Goal: Communication & Community: Answer question/provide support

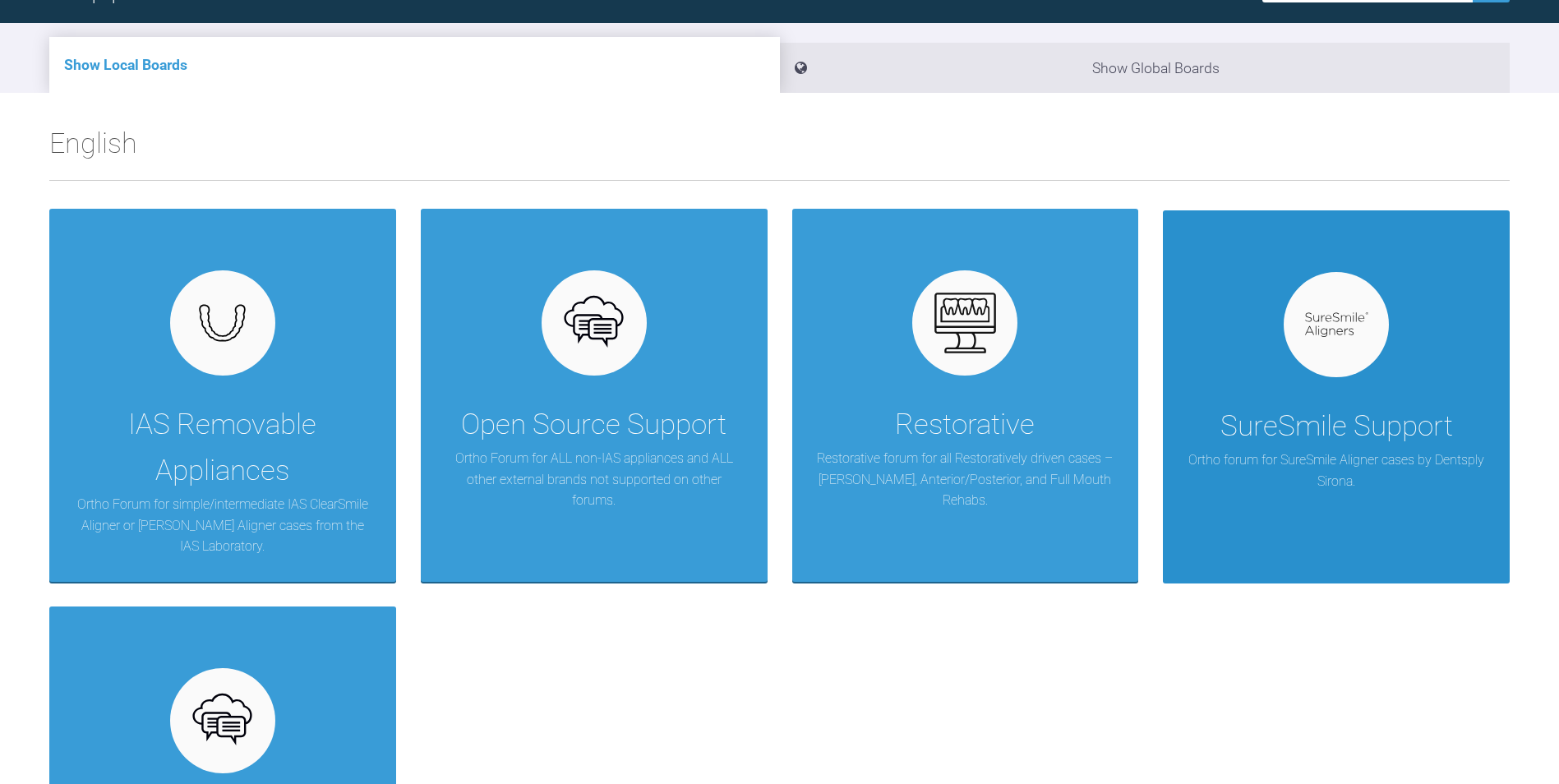
click at [1282, 392] on div "SureSmile Support Ortho forum for SureSmile Aligner cases by Dentsply Sirona." at bounding box center [1336, 397] width 347 height 373
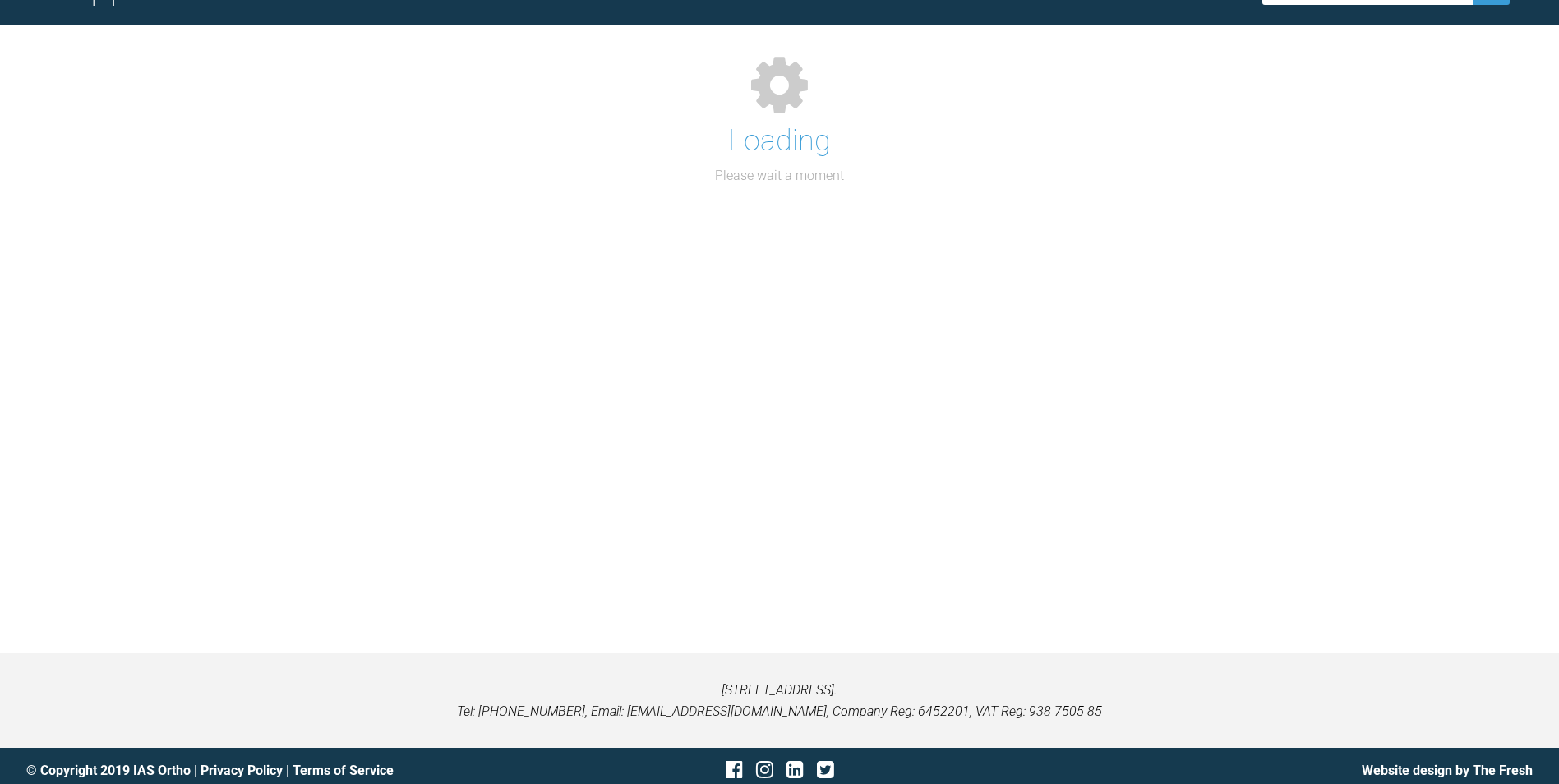
scroll to position [165, 0]
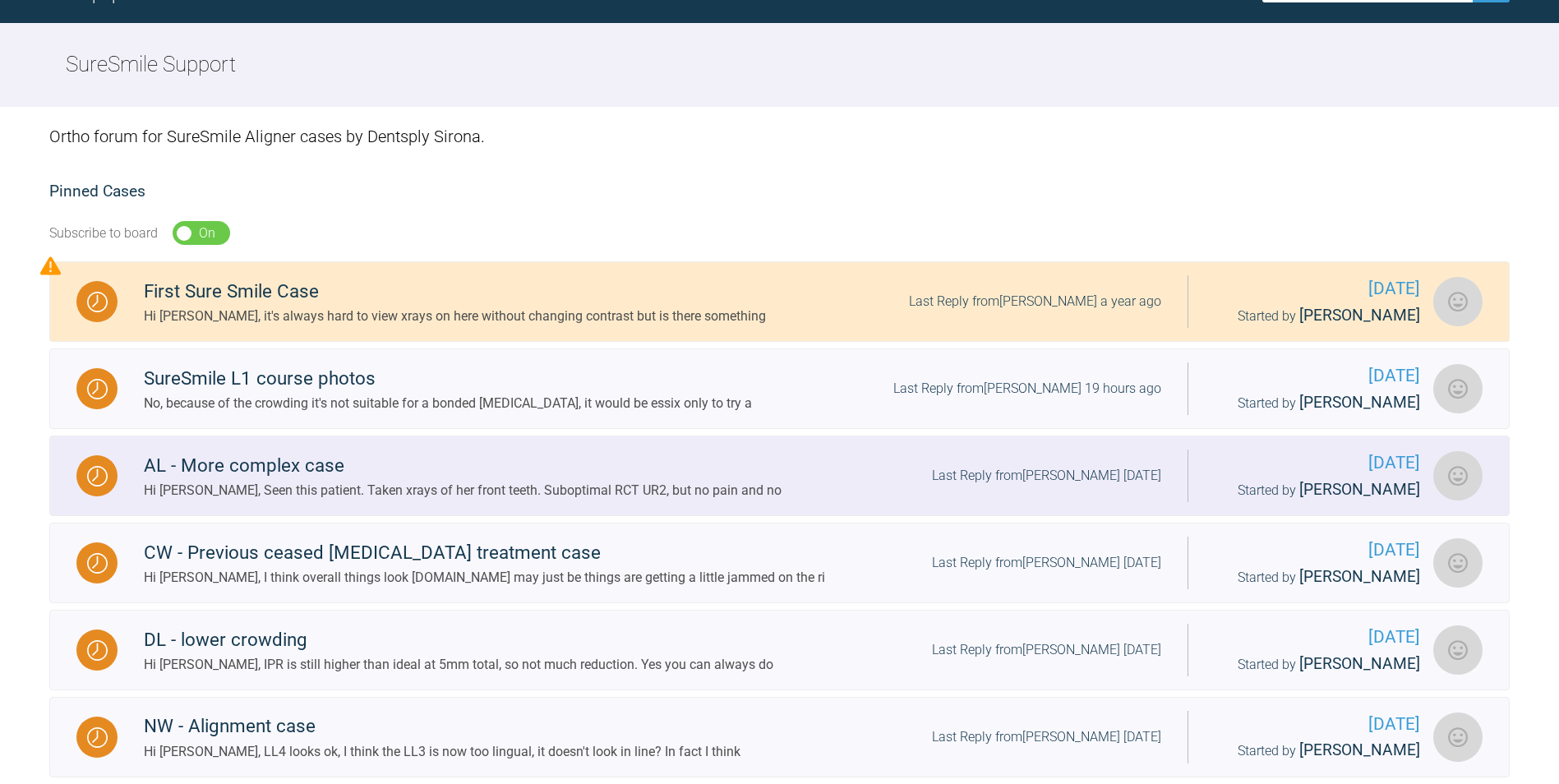
click at [409, 485] on div "Hi [PERSON_NAME], Seen this patient. Taken xrays of her front teeth. Suboptimal…" at bounding box center [463, 490] width 638 height 22
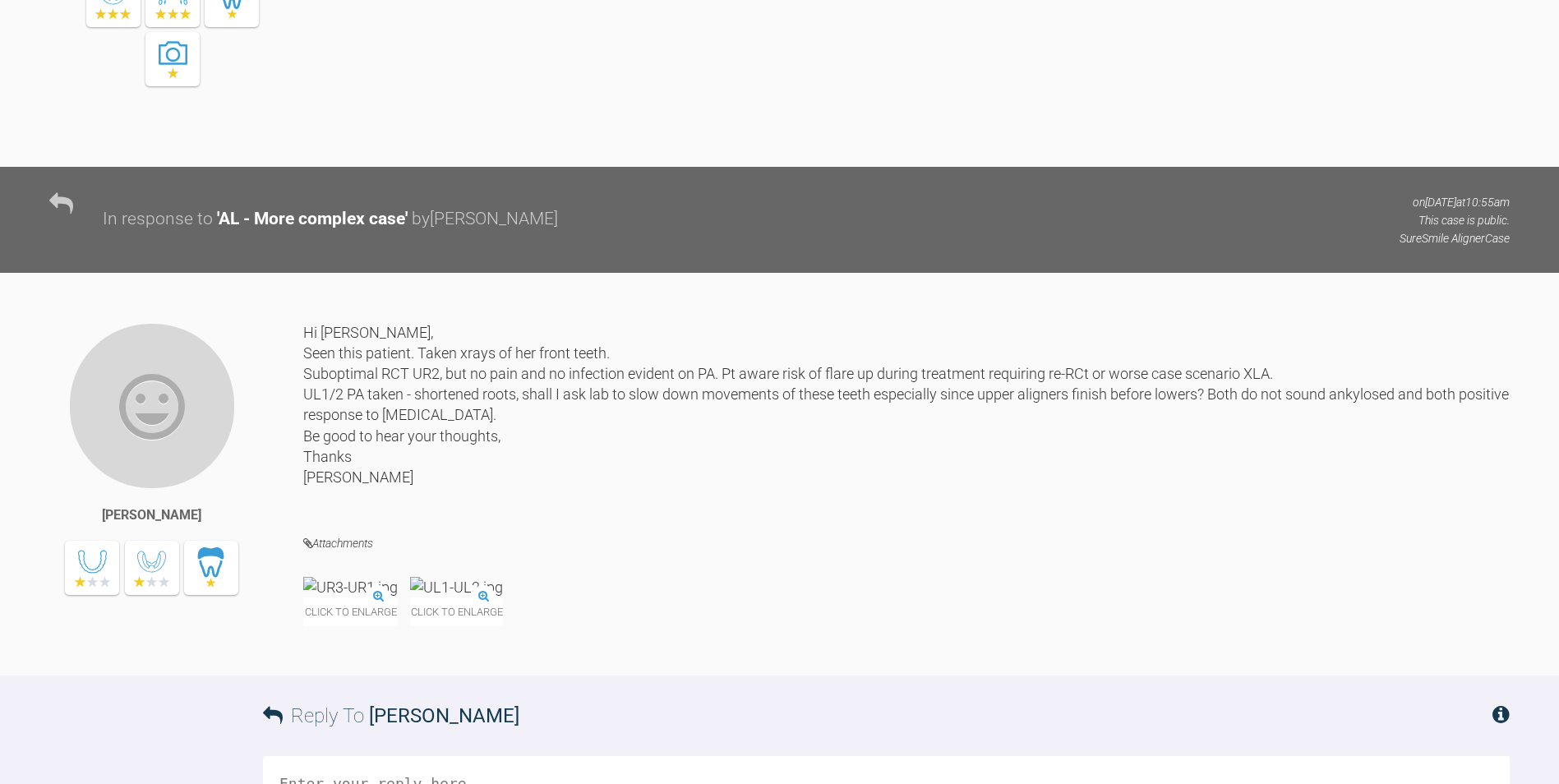
scroll to position [9769, 0]
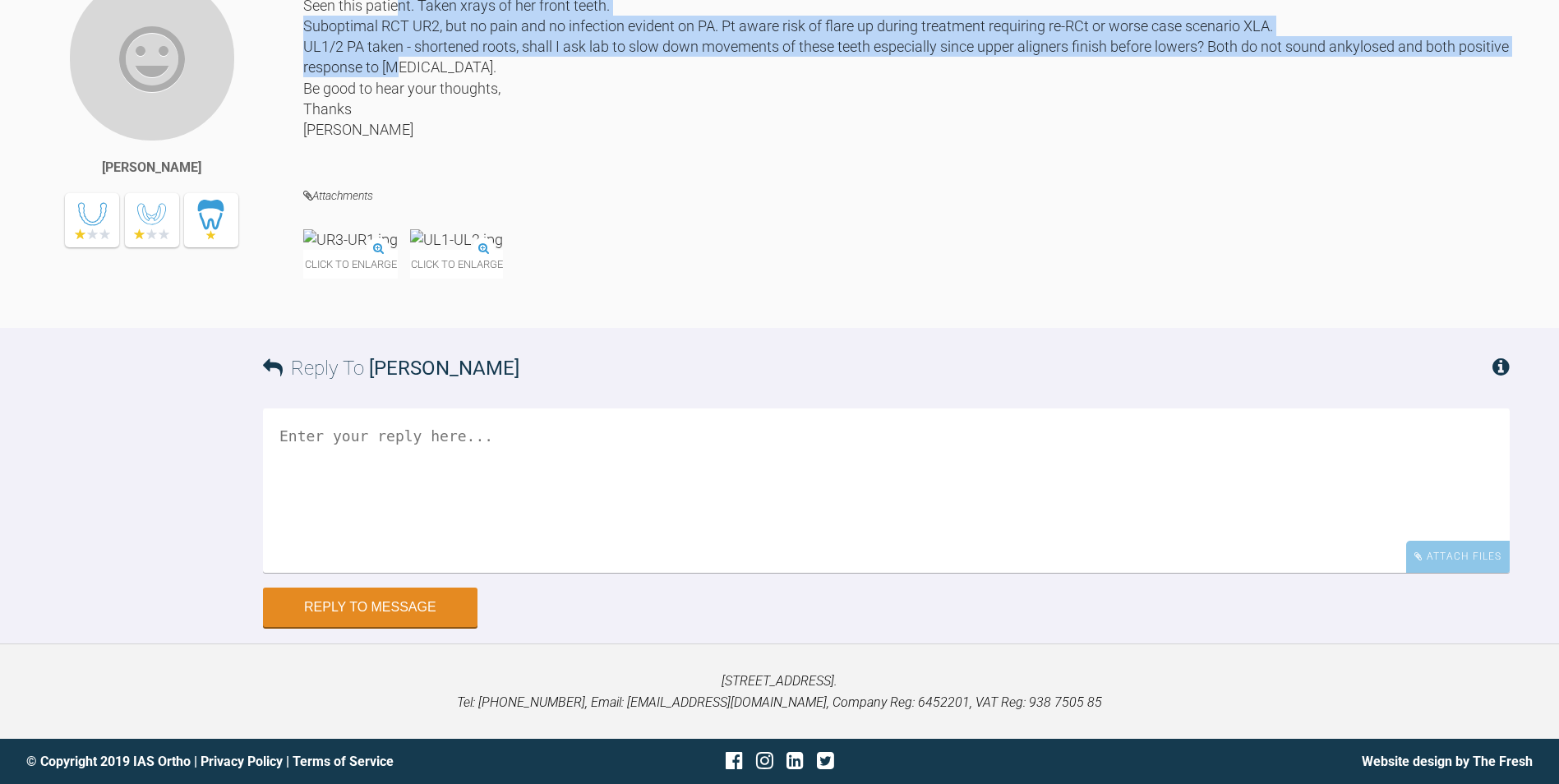
drag, startPoint x: 452, startPoint y: 290, endPoint x: 498, endPoint y: 365, distance: 88.0
click at [498, 161] on div "Hi [PERSON_NAME], Seen this patient. Taken xrays of her front teeth. Suboptimal…" at bounding box center [906, 67] width 1206 height 187
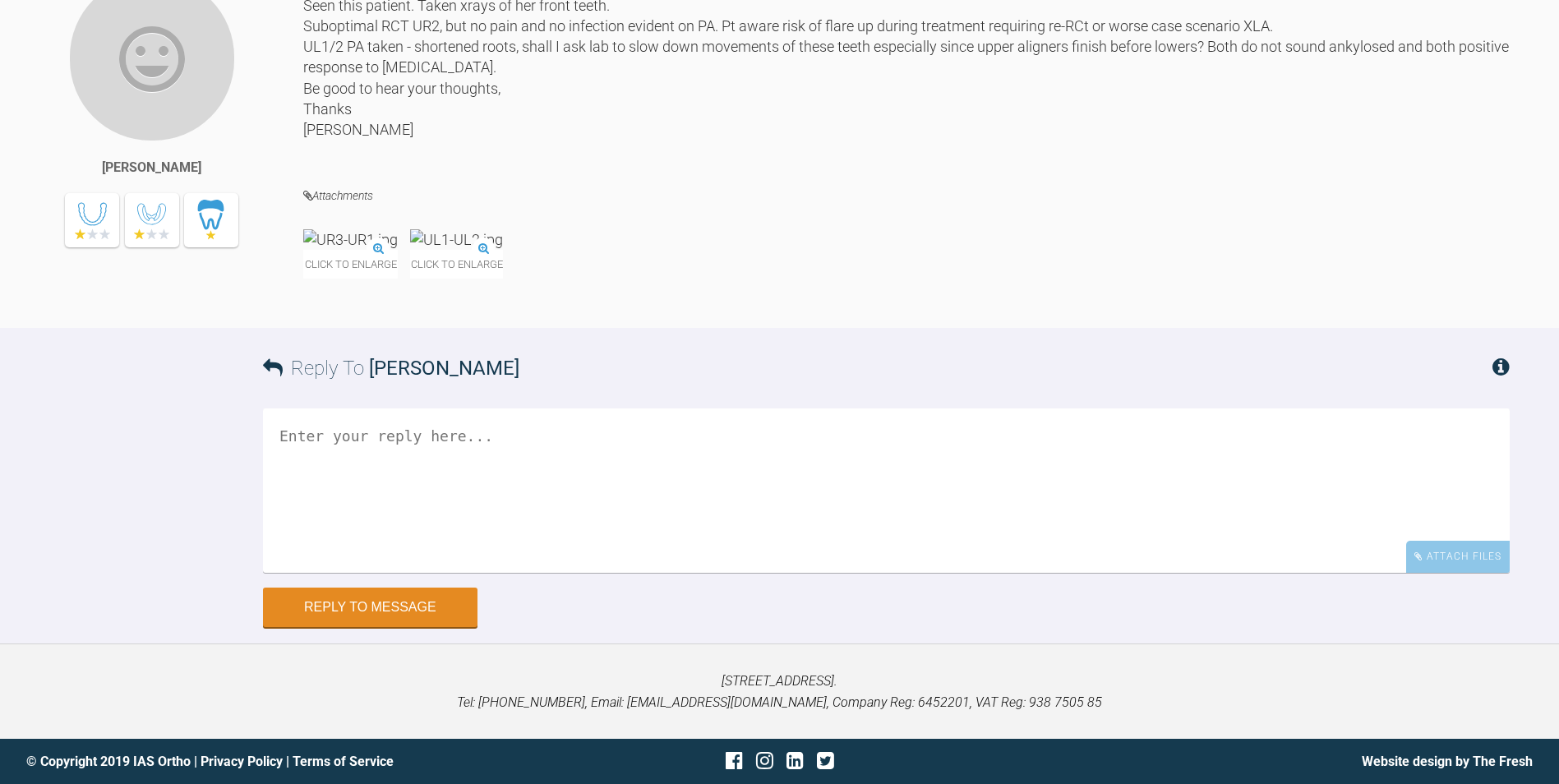
drag, startPoint x: 498, startPoint y: 365, endPoint x: 660, endPoint y: 422, distance: 171.7
click at [502, 161] on div "Hi [PERSON_NAME], Seen this patient. Taken xrays of her front teeth. Suboptimal…" at bounding box center [906, 67] width 1206 height 187
click at [463, 479] on textarea at bounding box center [887, 490] width 1247 height 165
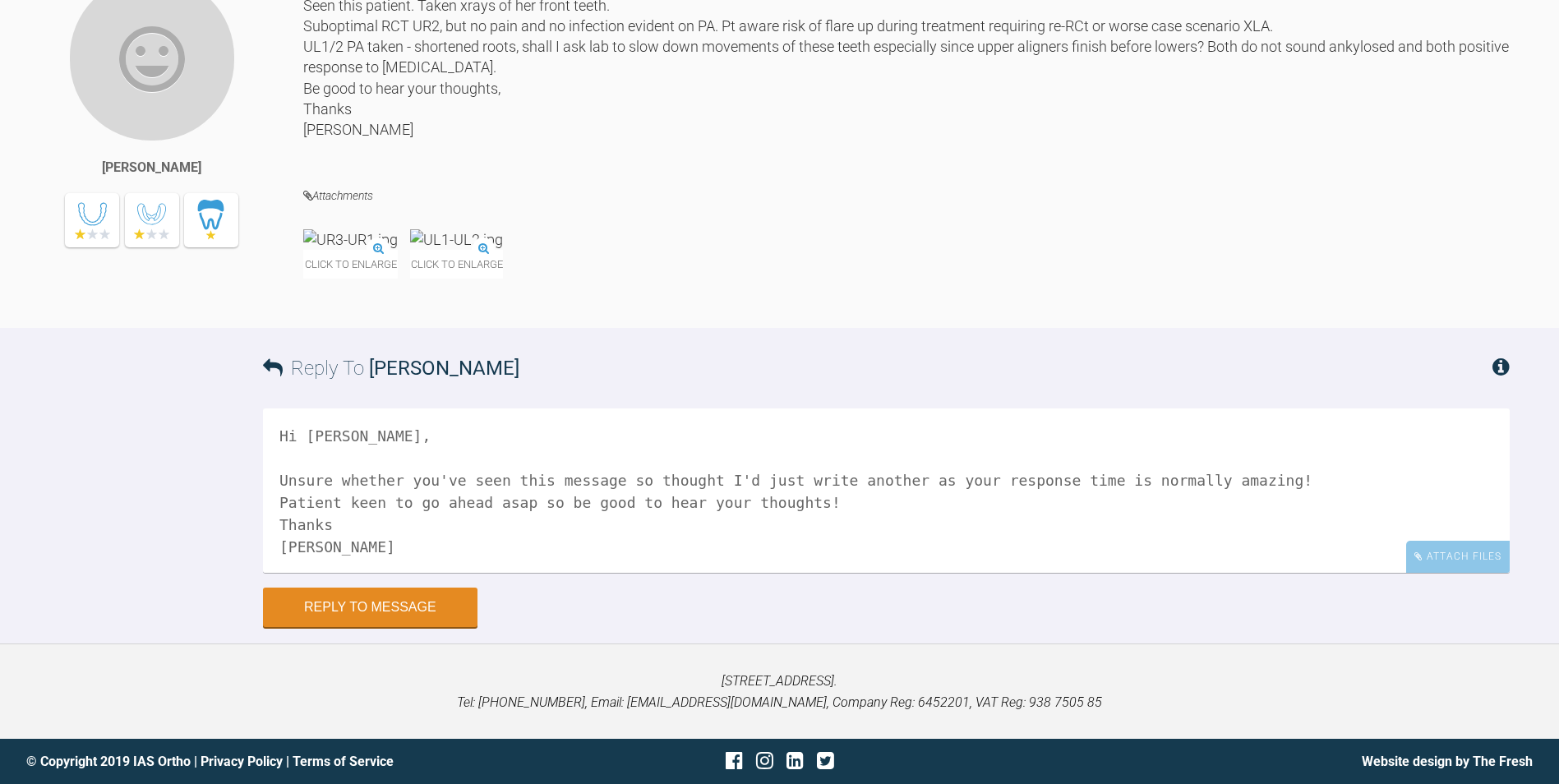
click at [791, 499] on textarea "Hi [PERSON_NAME], Unsure whether you've seen this message so thought I'd just w…" at bounding box center [887, 490] width 1247 height 165
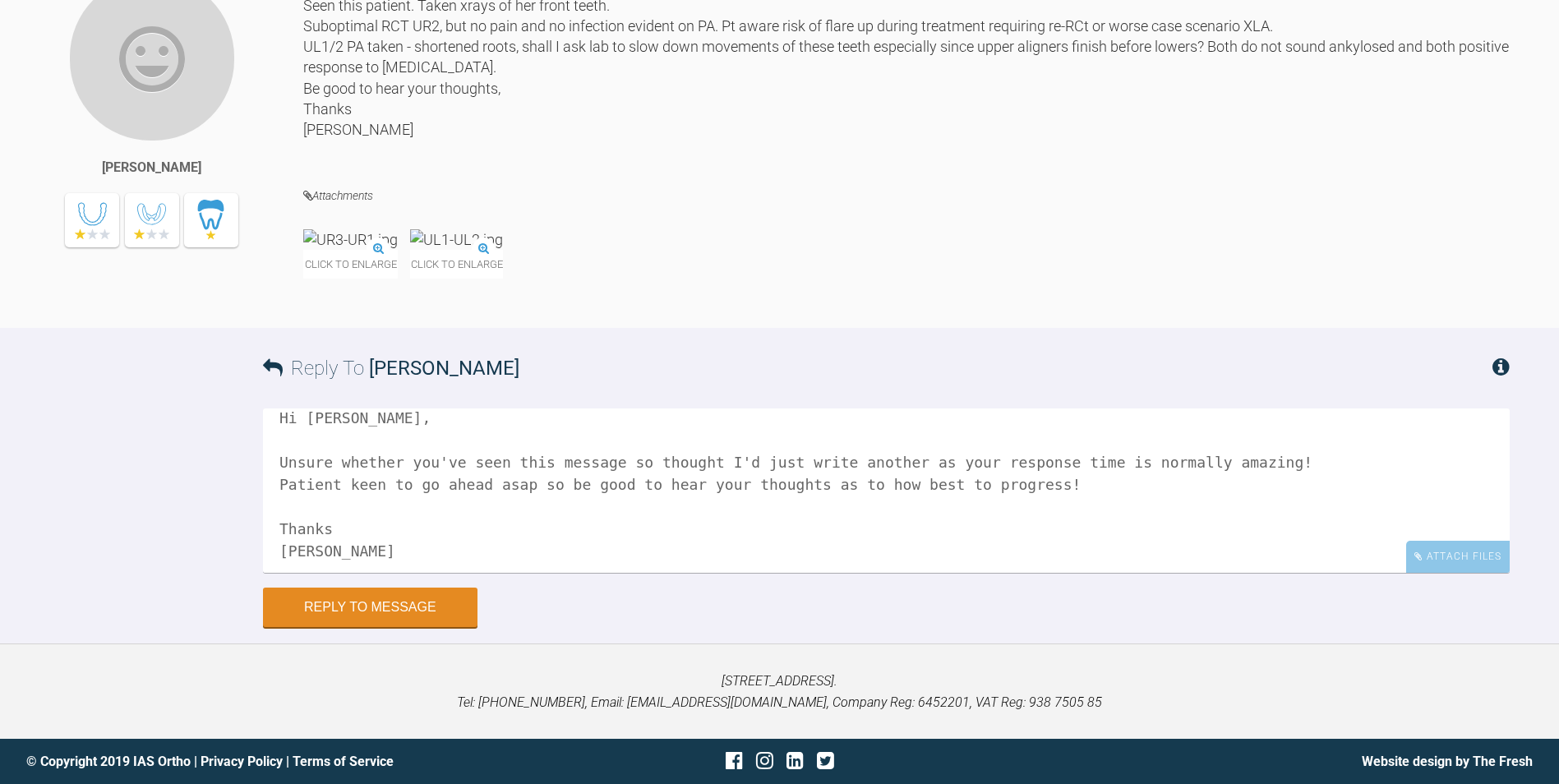
scroll to position [24, 0]
type textarea "Hi [PERSON_NAME], Unsure whether you've seen this message so thought I'd just w…"
click at [401, 613] on button "Reply to Message" at bounding box center [370, 608] width 214 height 40
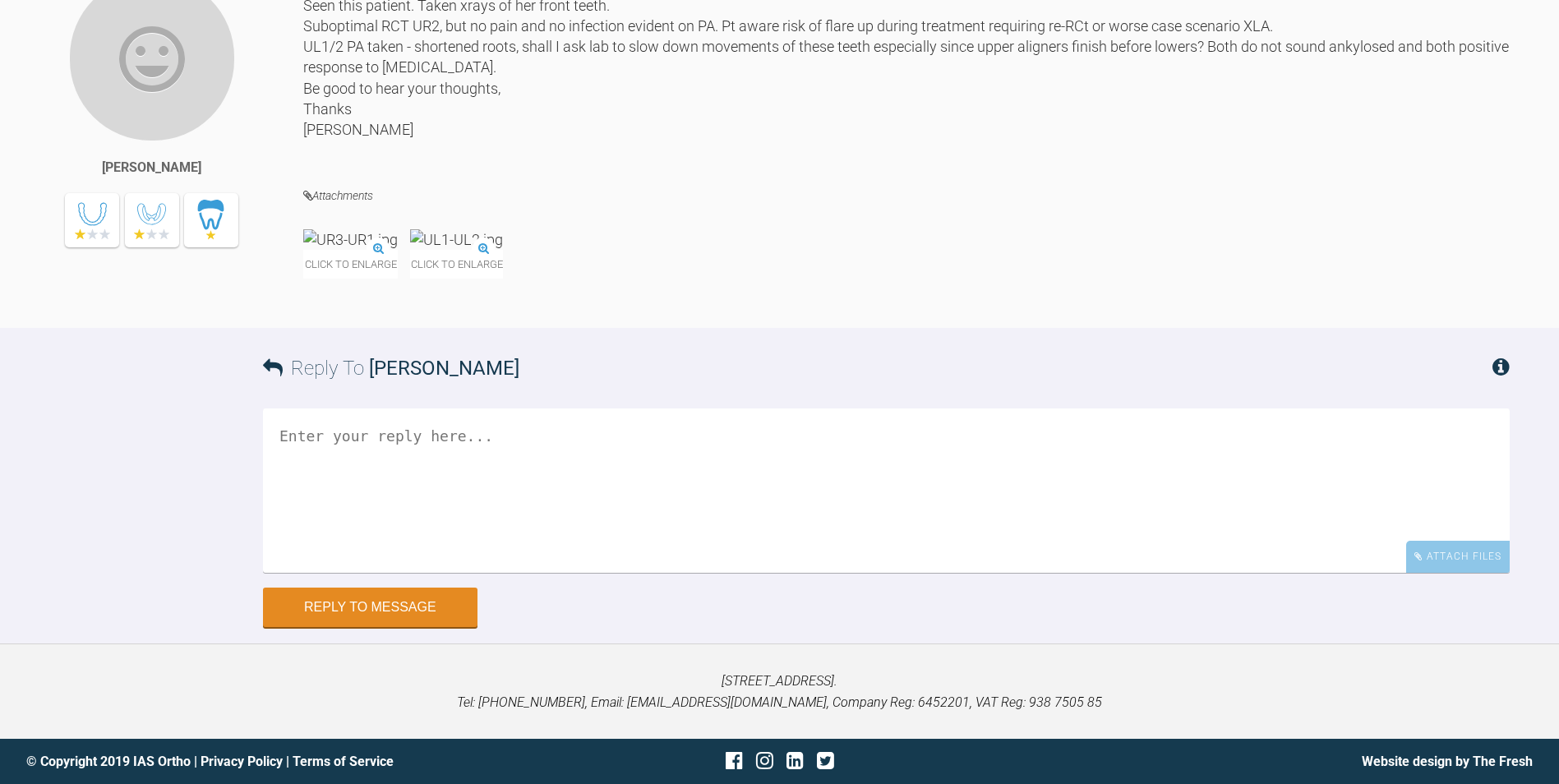
scroll to position [0, 0]
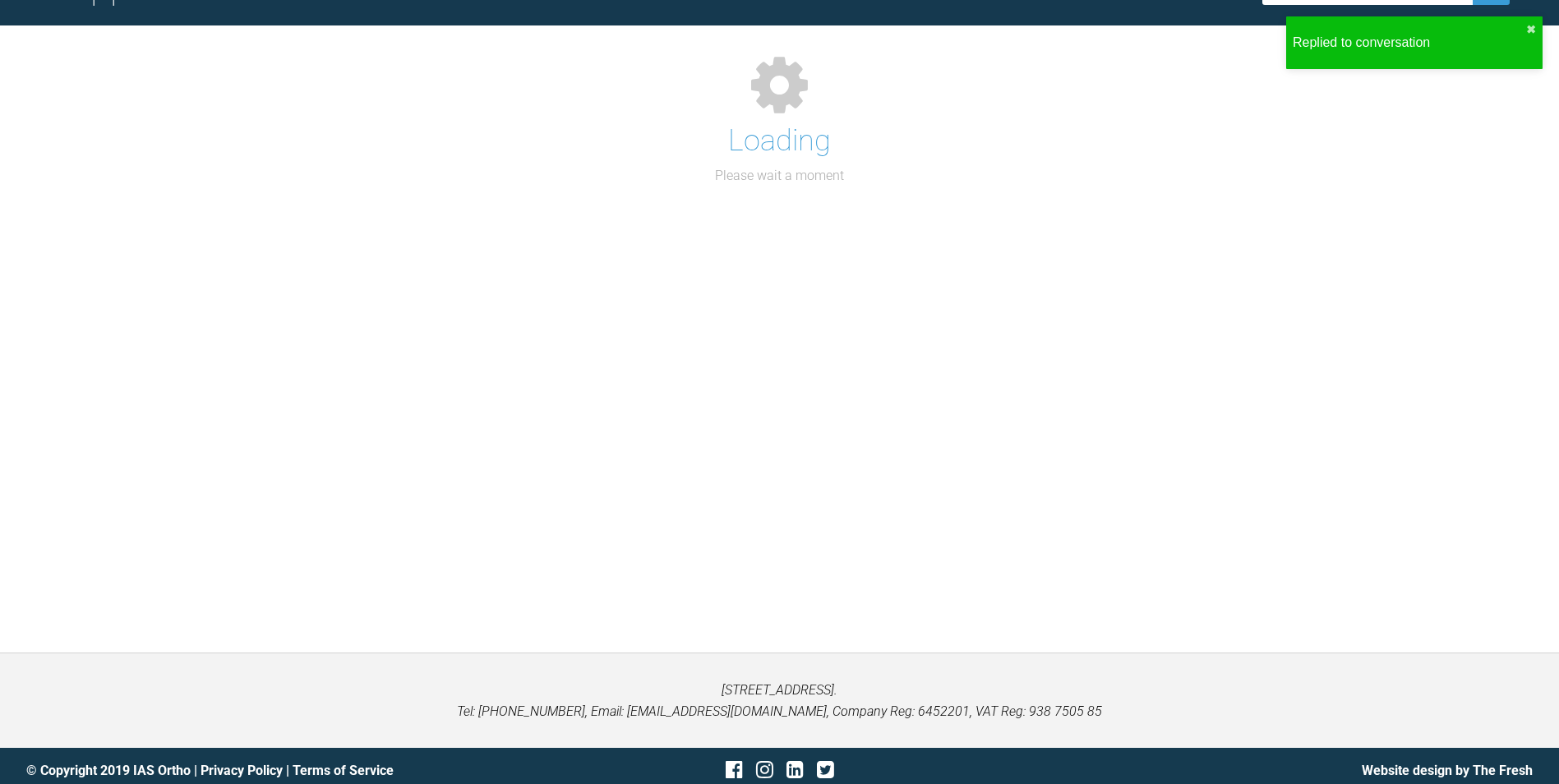
scroll to position [894, 0]
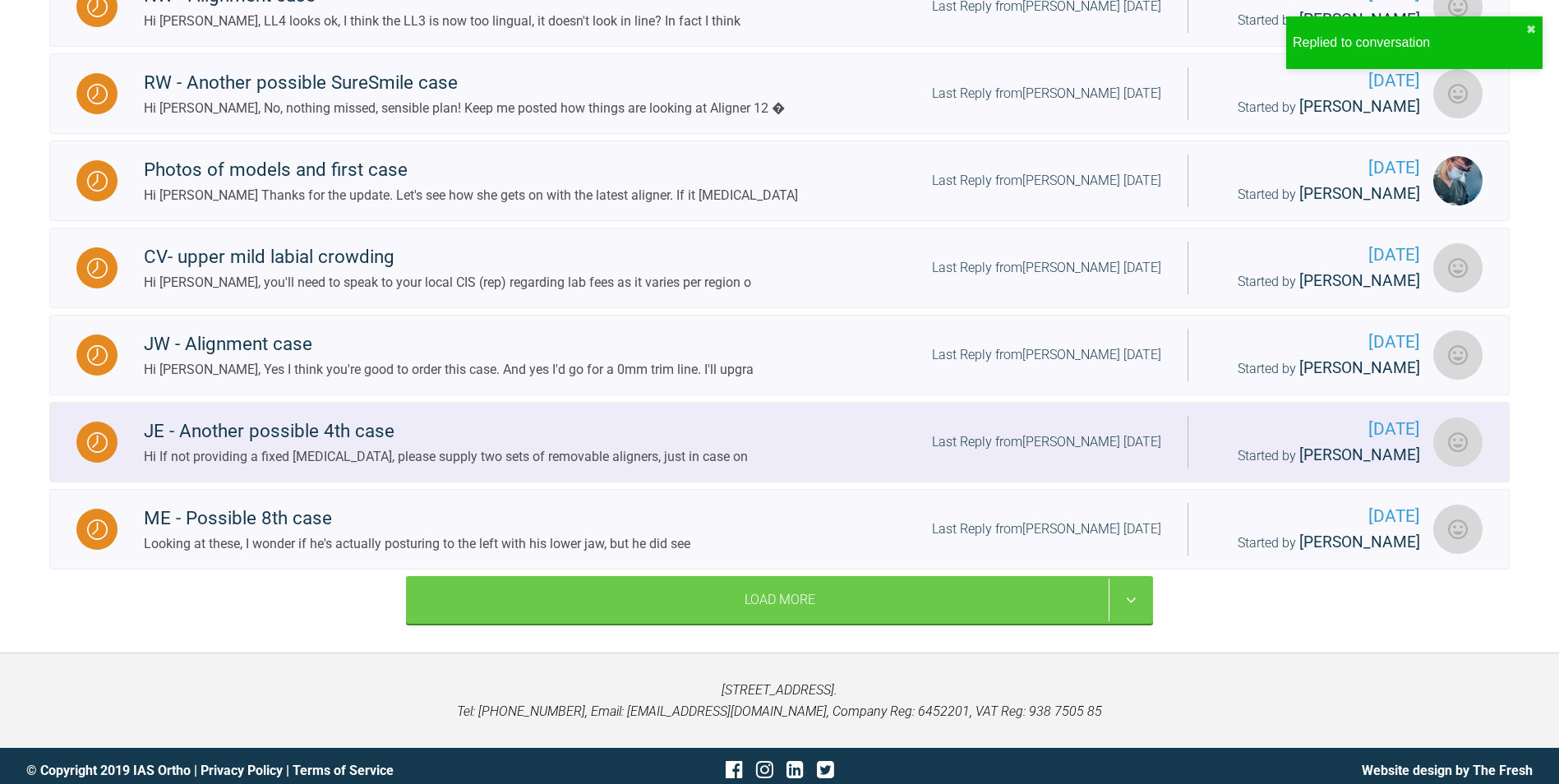
click at [439, 446] on div "Hi If not providing a fixed [MEDICAL_DATA], please supply two sets of removable…" at bounding box center [446, 457] width 604 height 22
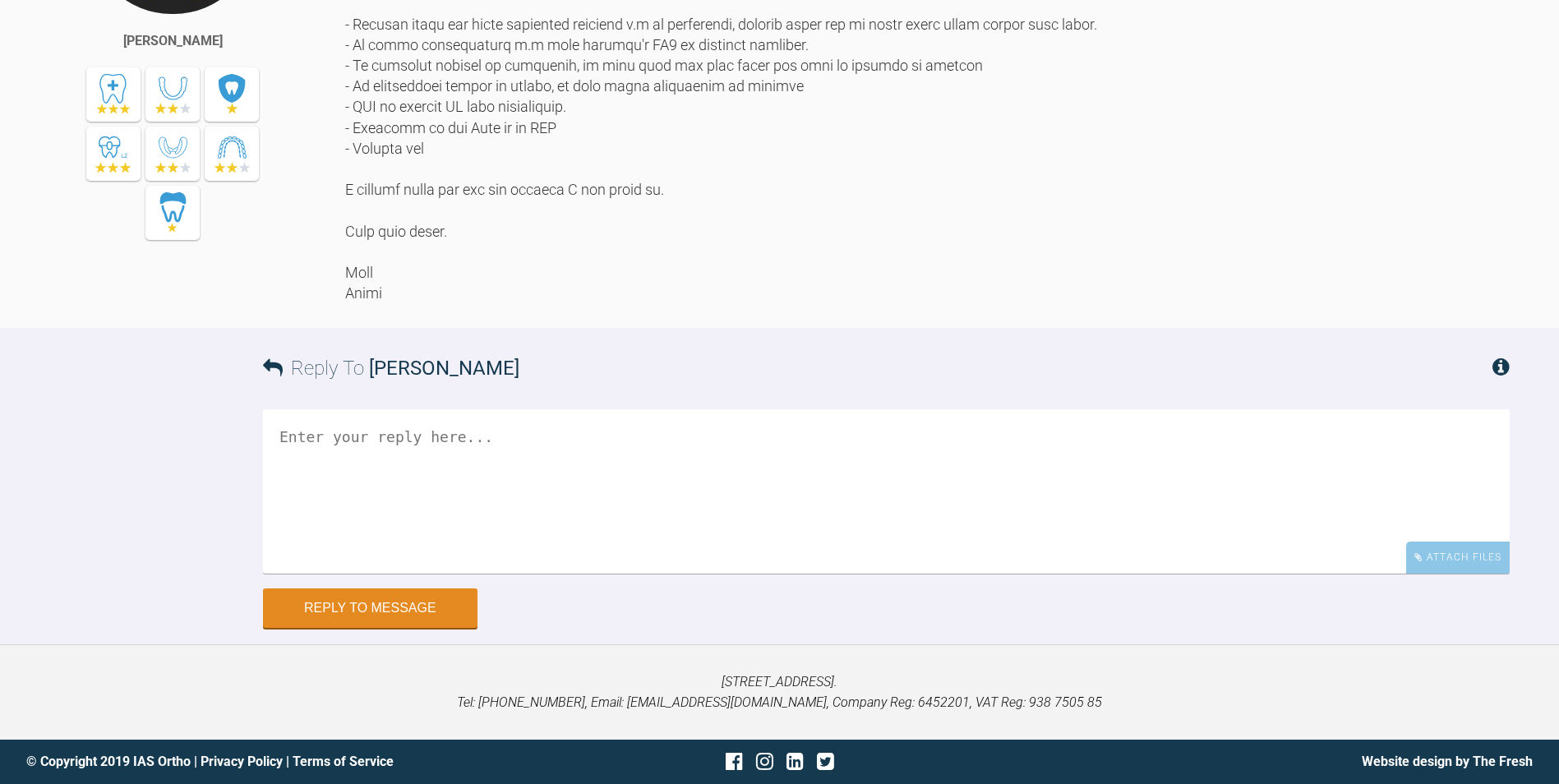
scroll to position [16754, 0]
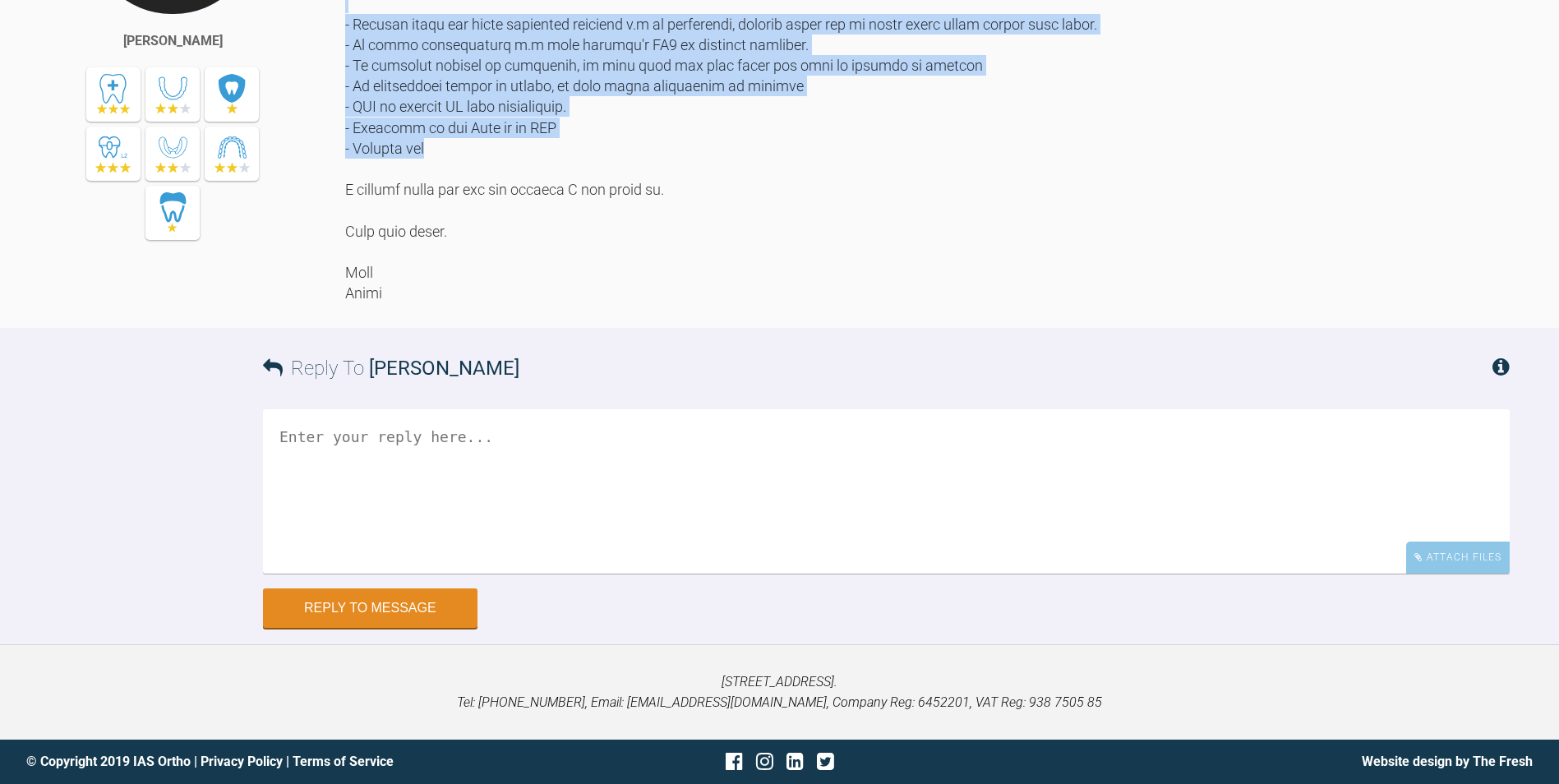
drag, startPoint x: 671, startPoint y: 216, endPoint x: 831, endPoint y: 478, distance: 307.0
click at [831, 303] on div at bounding box center [927, 75] width 1165 height 456
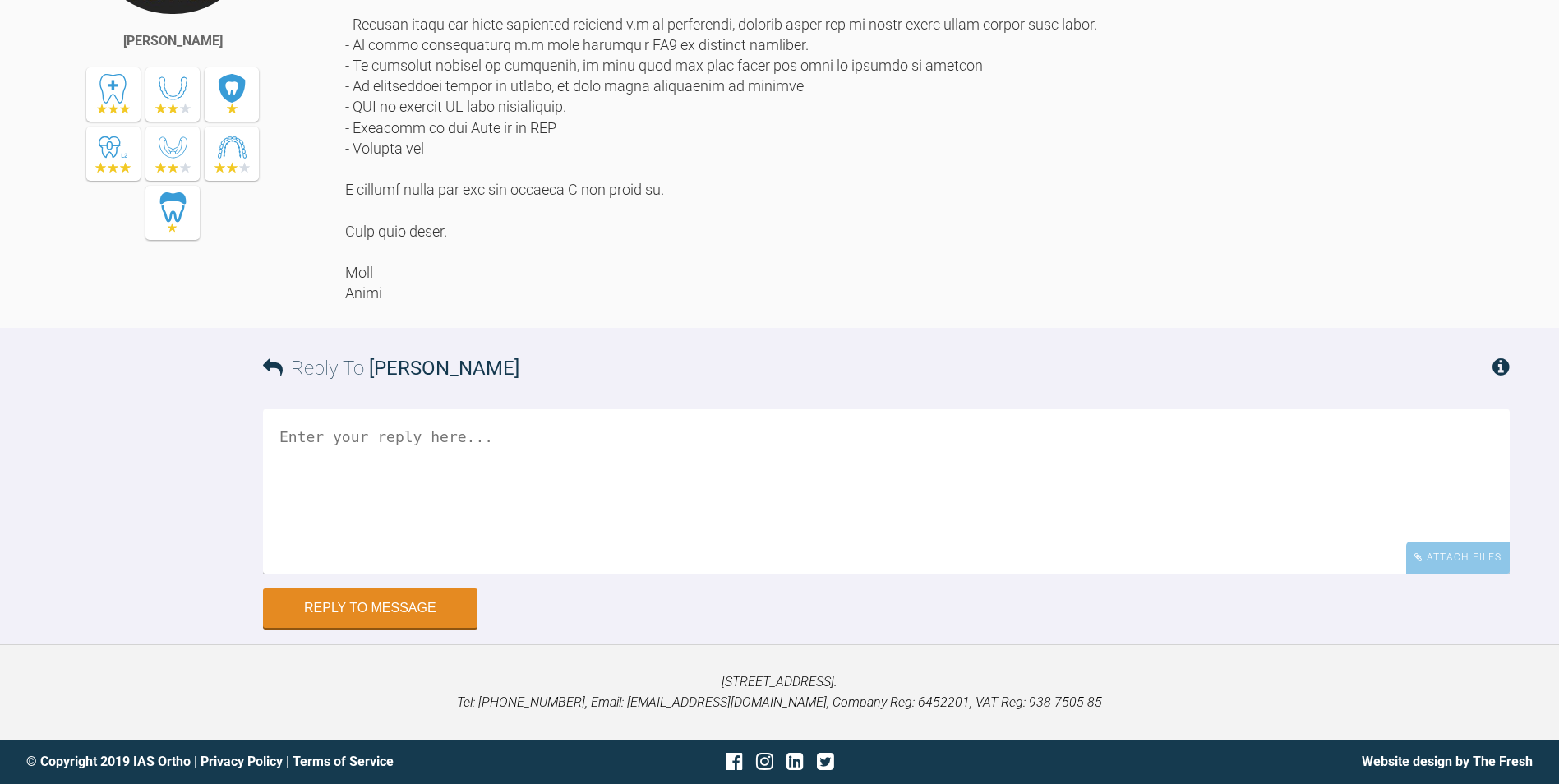
scroll to position [16262, 0]
drag, startPoint x: 676, startPoint y: 193, endPoint x: 703, endPoint y: 233, distance: 48.3
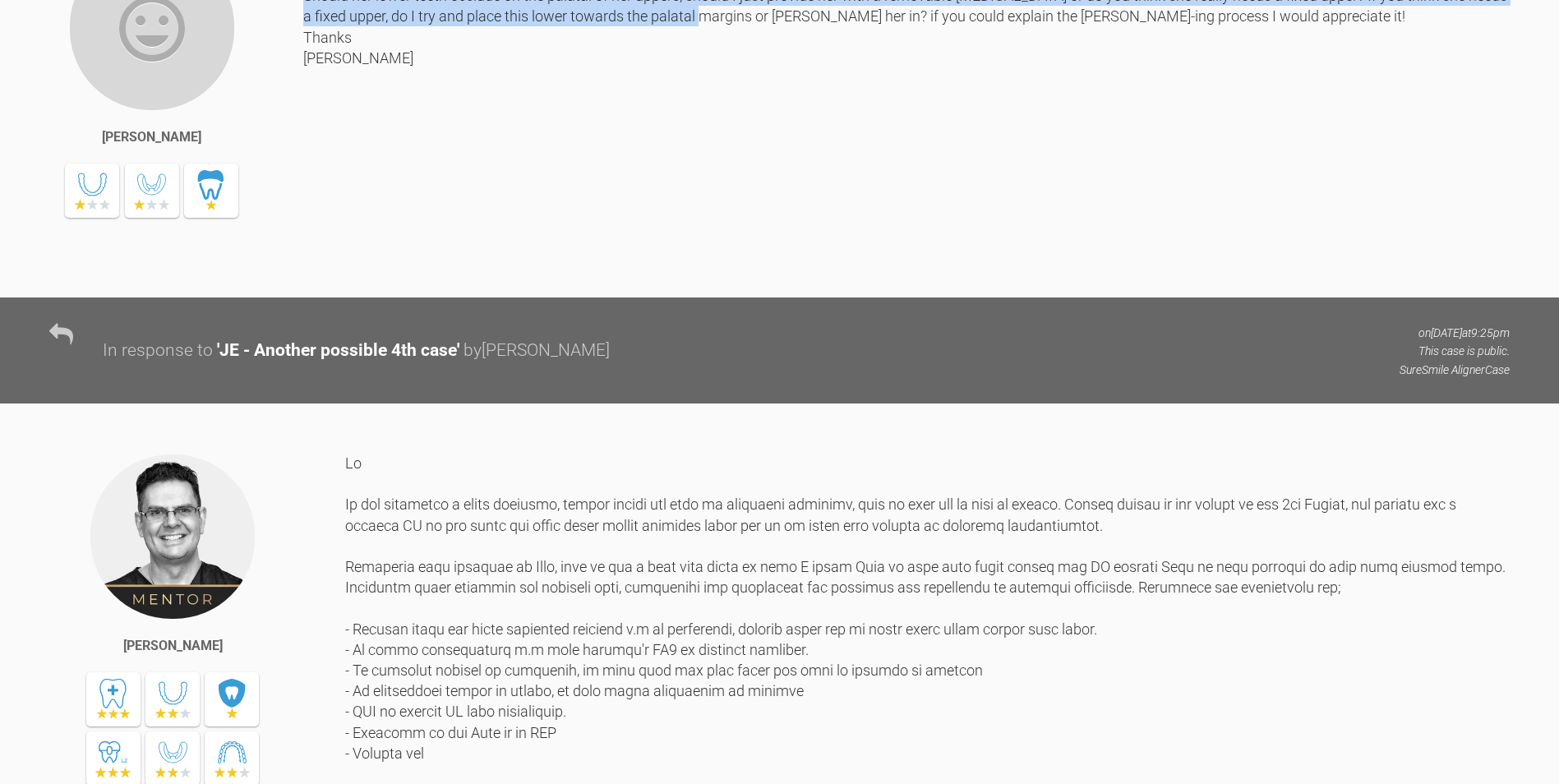
scroll to position [15194, 0]
